Goal: Navigation & Orientation: Go to known website

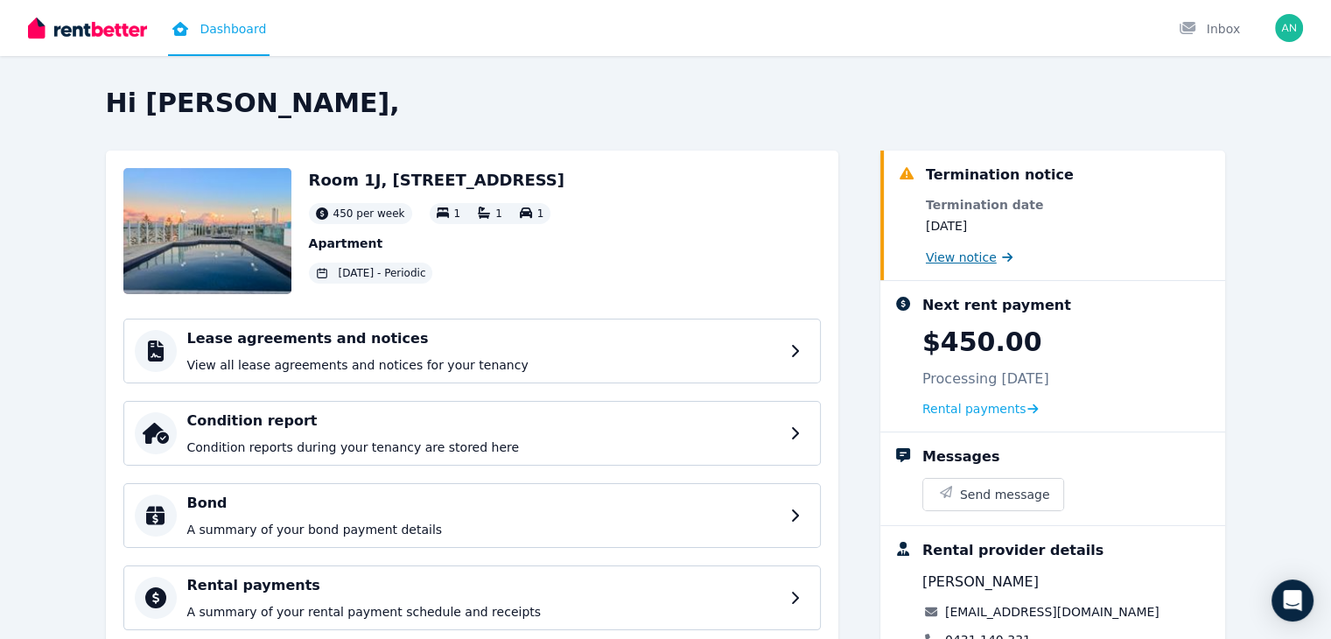
click at [967, 255] on span "View notice" at bounding box center [961, 256] width 71 height 17
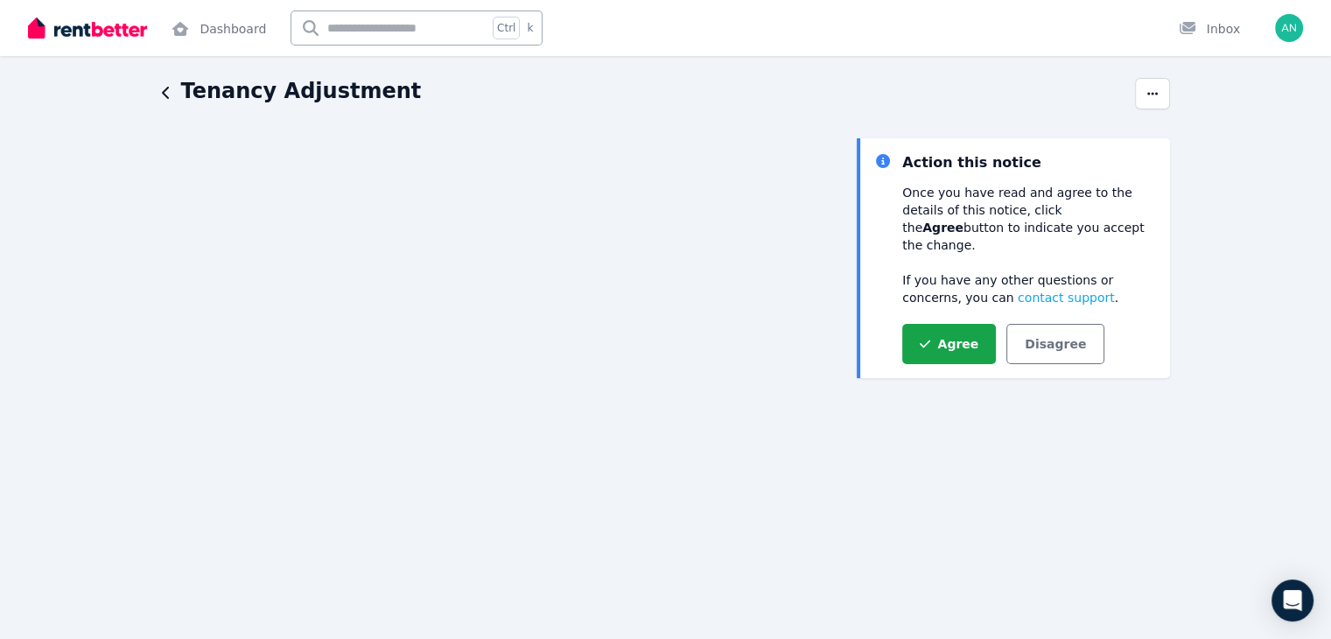
scroll to position [55, 0]
click at [954, 325] on button "Agree" at bounding box center [949, 345] width 94 height 40
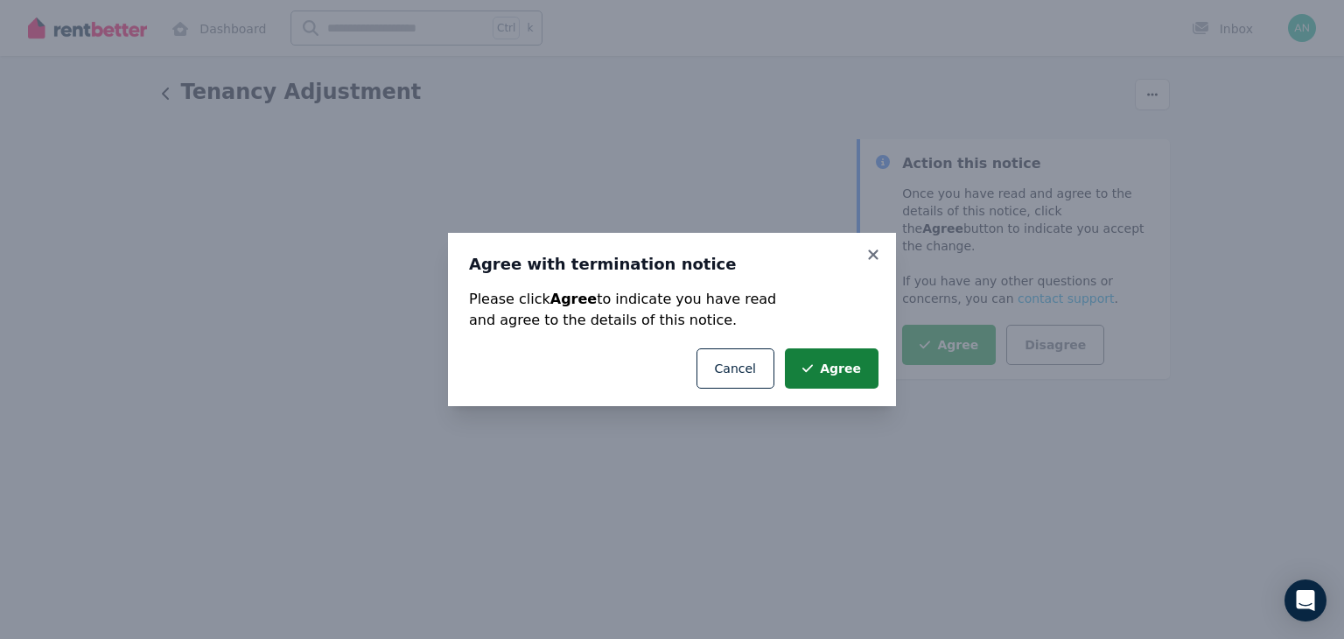
click at [840, 371] on button "Agree" at bounding box center [832, 368] width 94 height 40
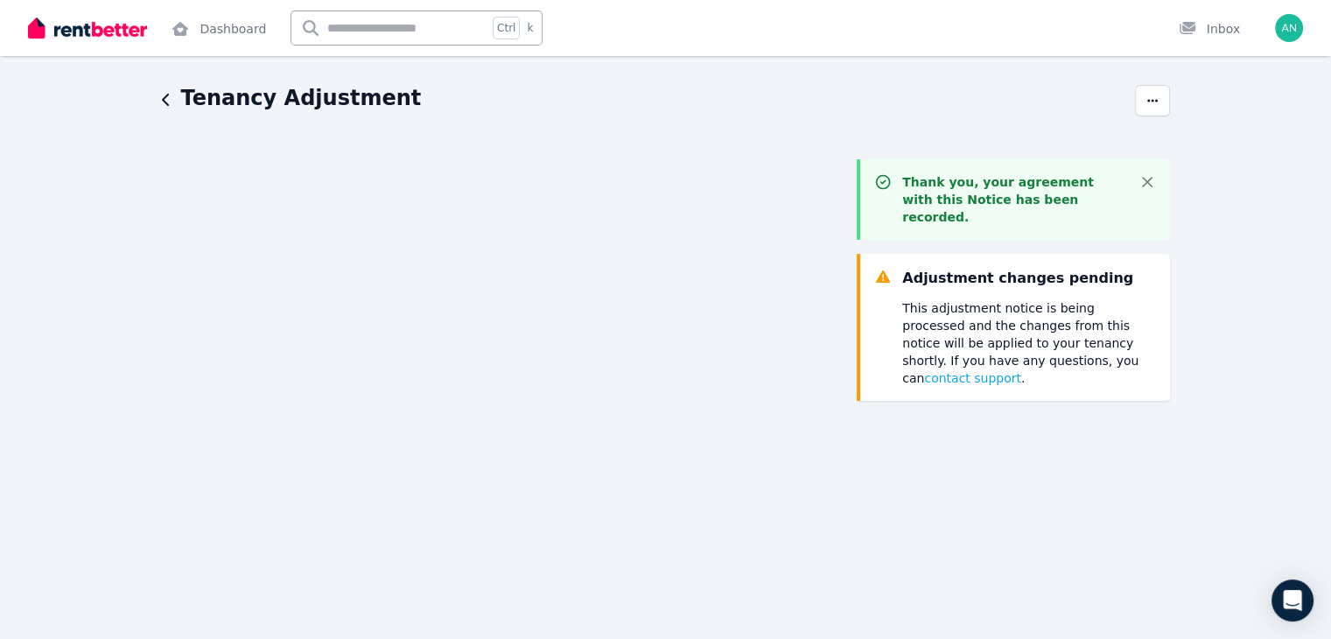
scroll to position [0, 0]
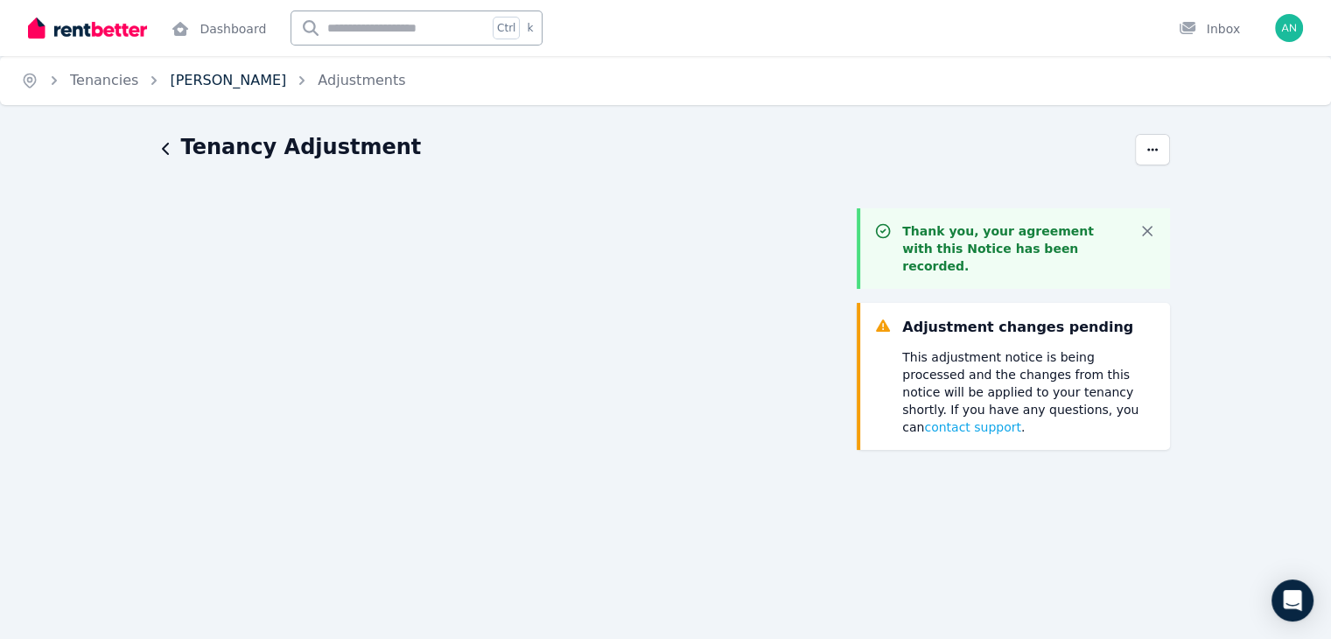
click at [190, 81] on link "[PERSON_NAME]" at bounding box center [228, 80] width 116 height 17
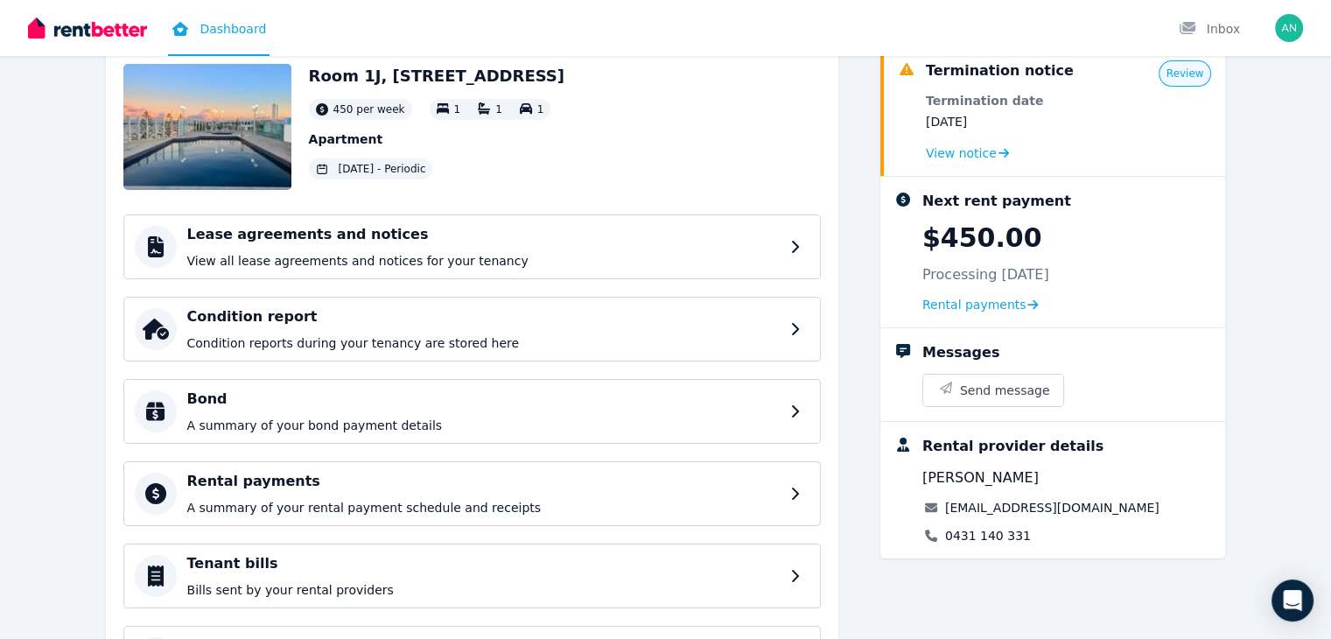
scroll to position [105, 0]
click at [431, 403] on h4 "Bond" at bounding box center [486, 398] width 599 height 21
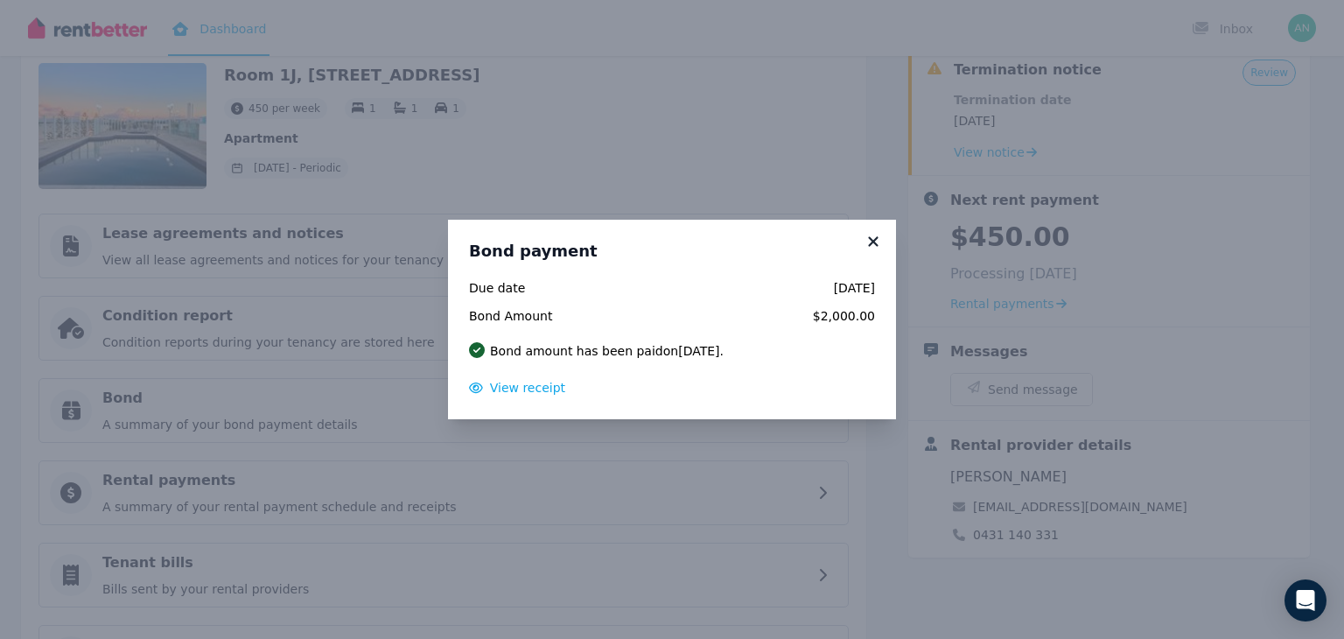
click at [871, 241] on icon at bounding box center [872, 242] width 17 height 16
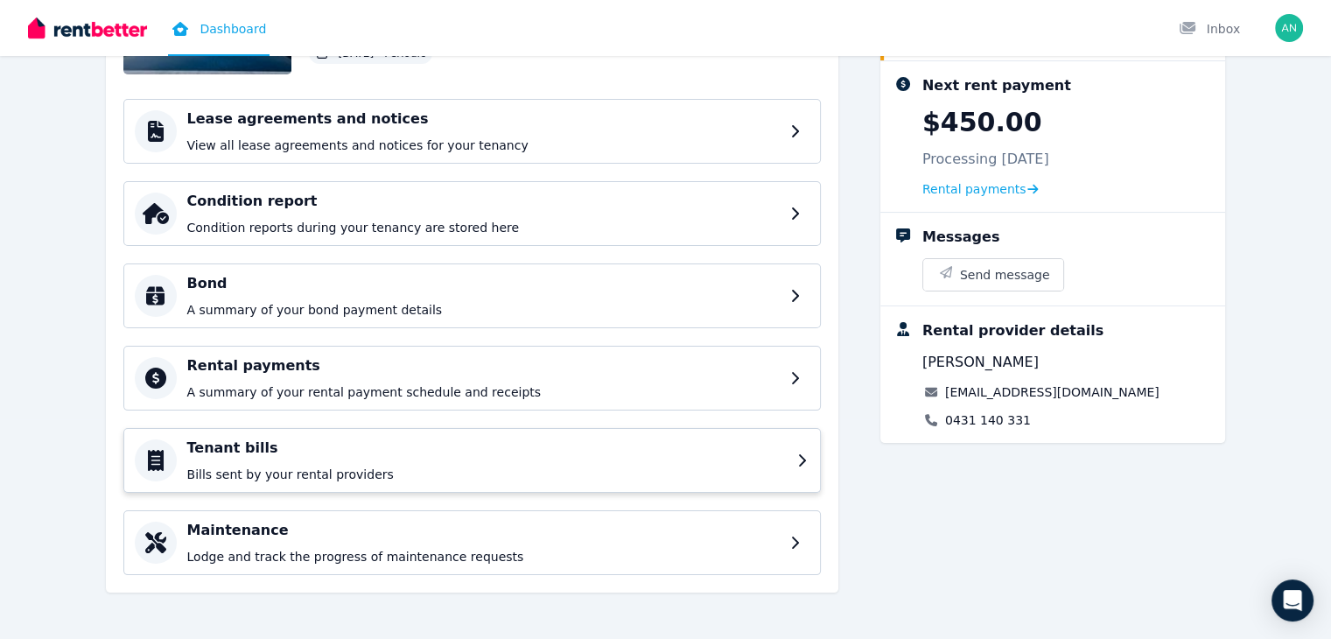
scroll to position [0, 0]
